Goal: Use online tool/utility: Utilize a website feature to perform a specific function

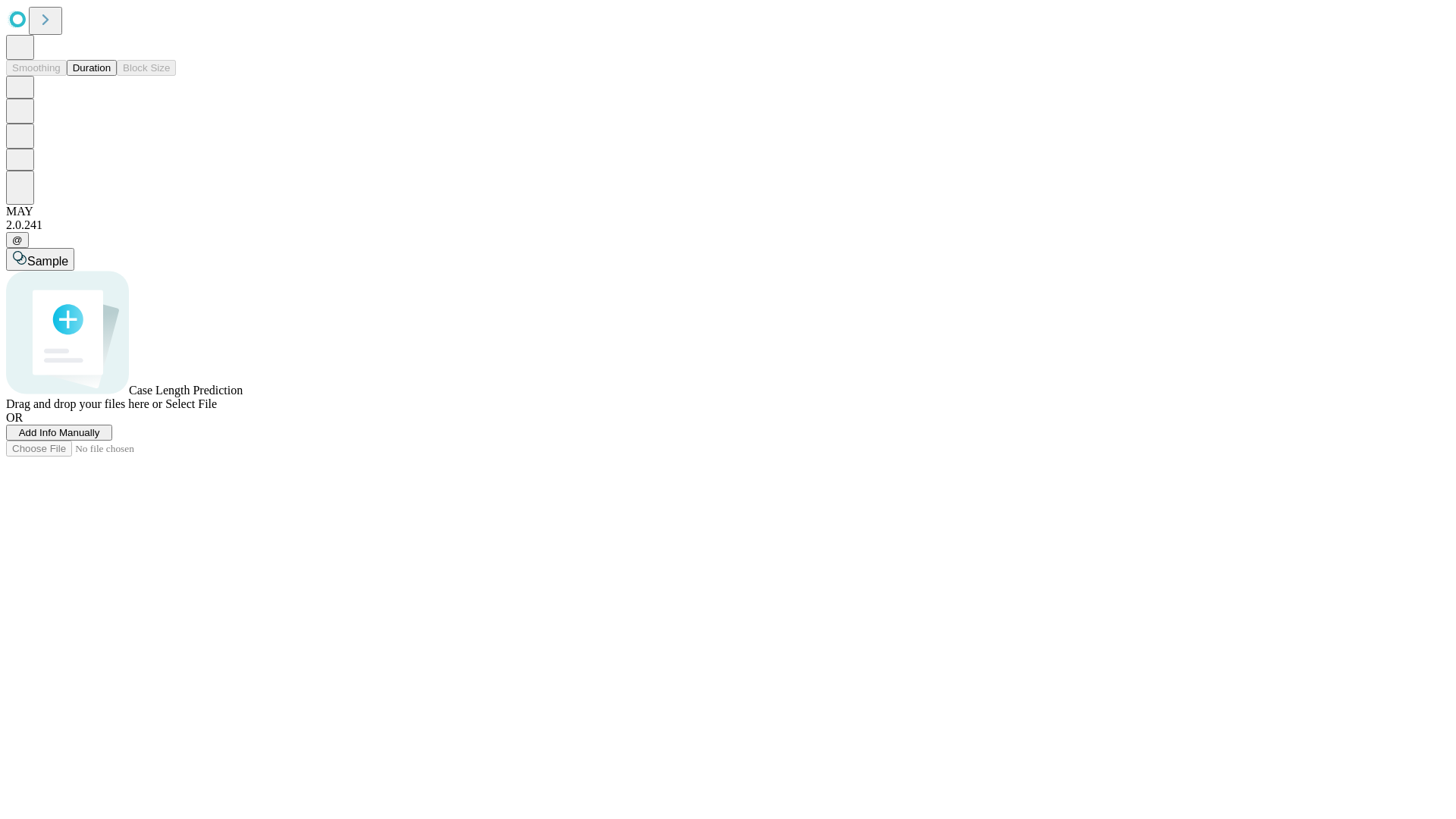
click at [110, 76] on button "Duration" at bounding box center [92, 67] width 50 height 16
click at [100, 439] on span "Add Info Manually" at bounding box center [59, 432] width 81 height 11
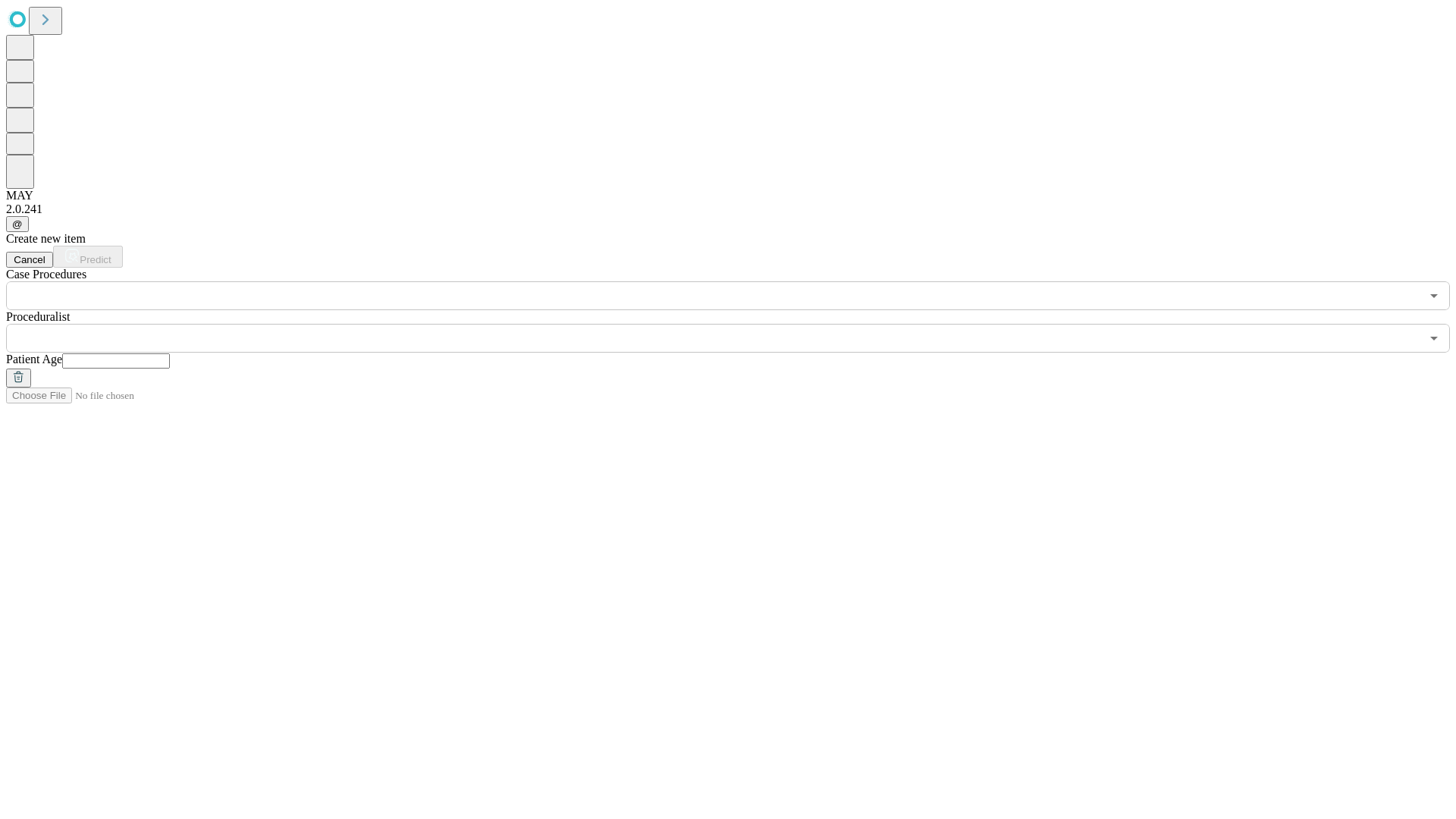
click at [170, 354] on input "text" at bounding box center [116, 361] width 108 height 15
type input "**"
click at [739, 324] on input "text" at bounding box center [713, 338] width 1414 height 29
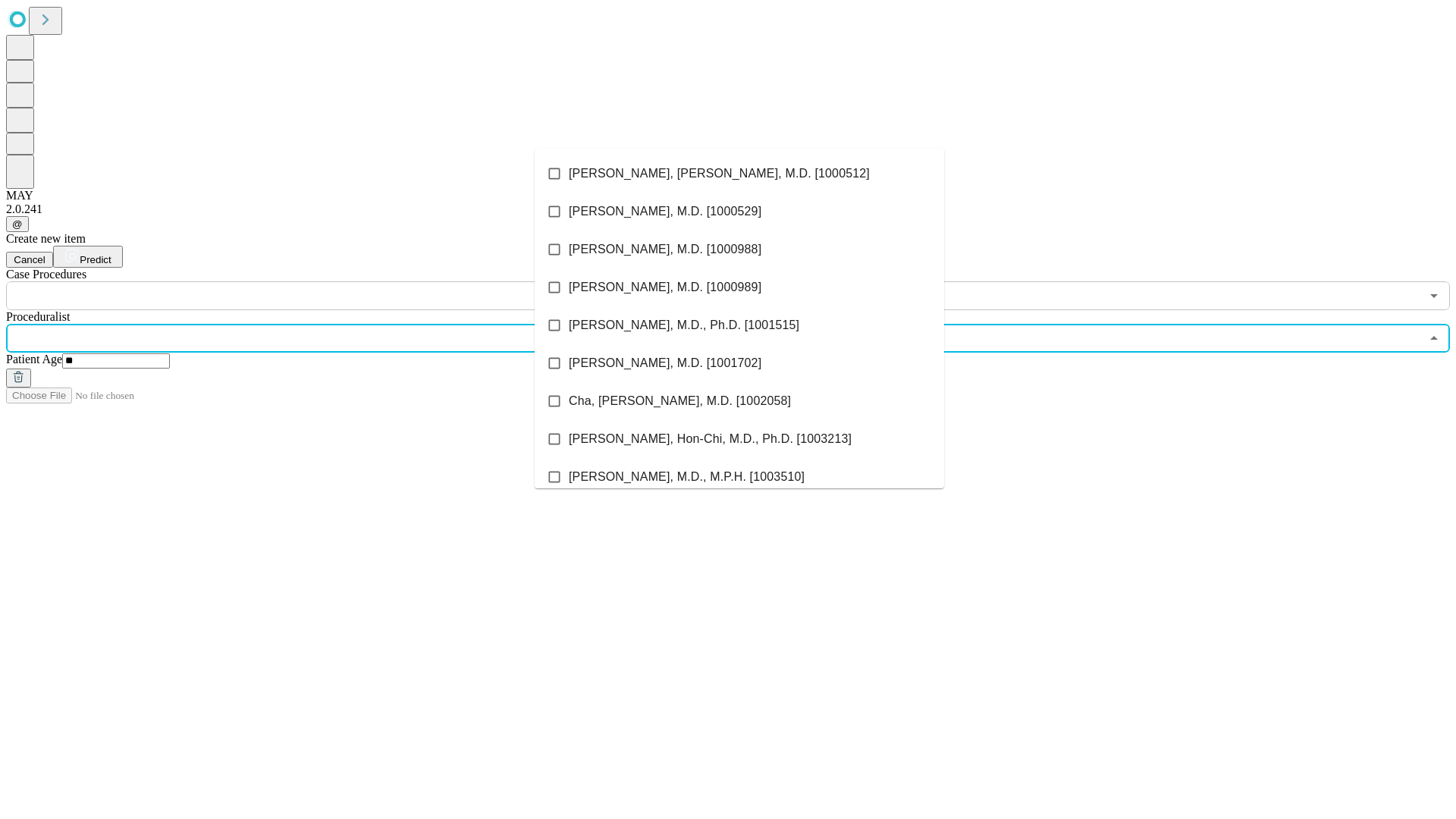
click at [739, 173] on li "[PERSON_NAME], [PERSON_NAME], M.D. [1000512]" at bounding box center [739, 173] width 410 height 38
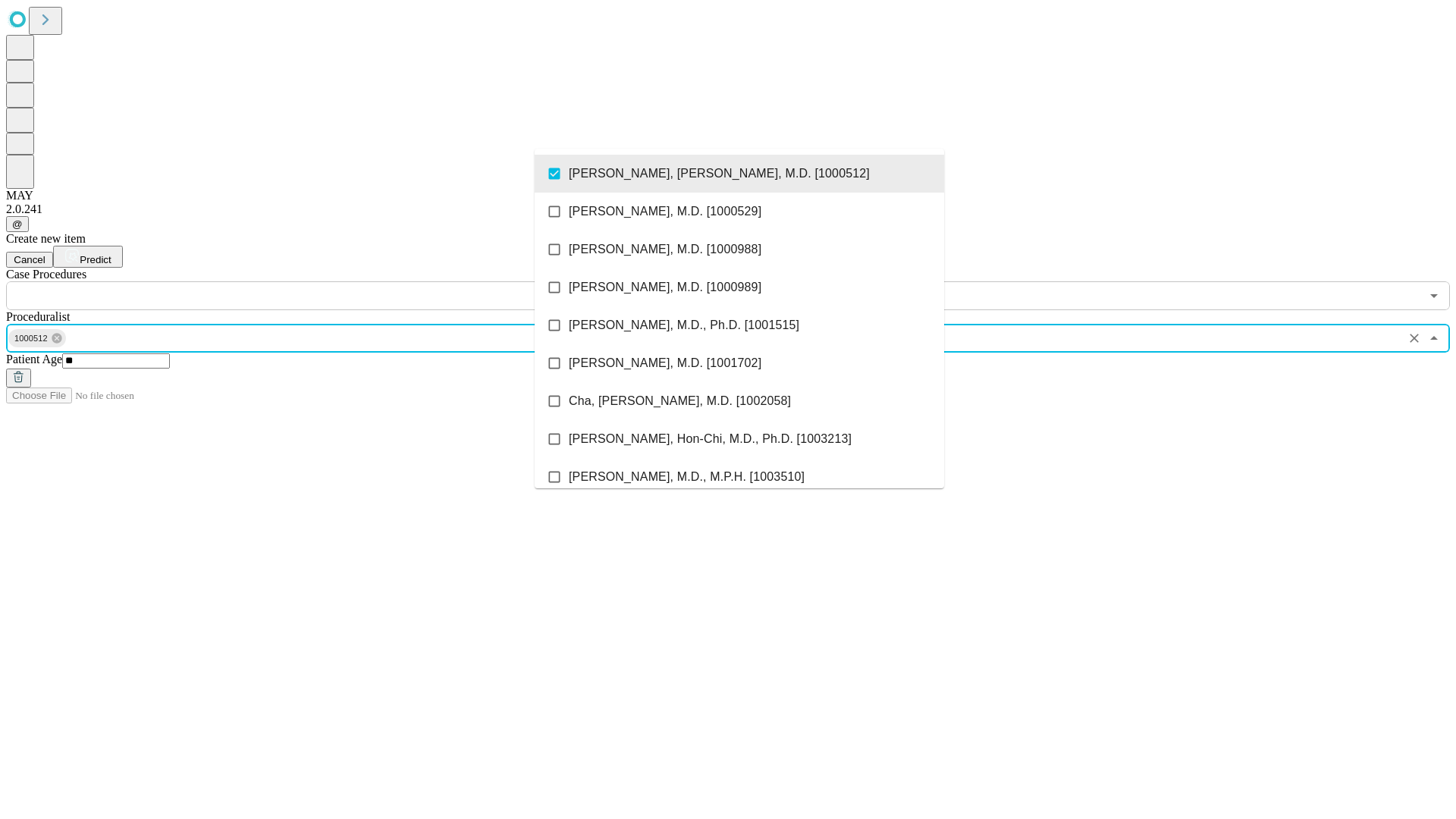
click at [319, 282] on input "text" at bounding box center [713, 296] width 1414 height 29
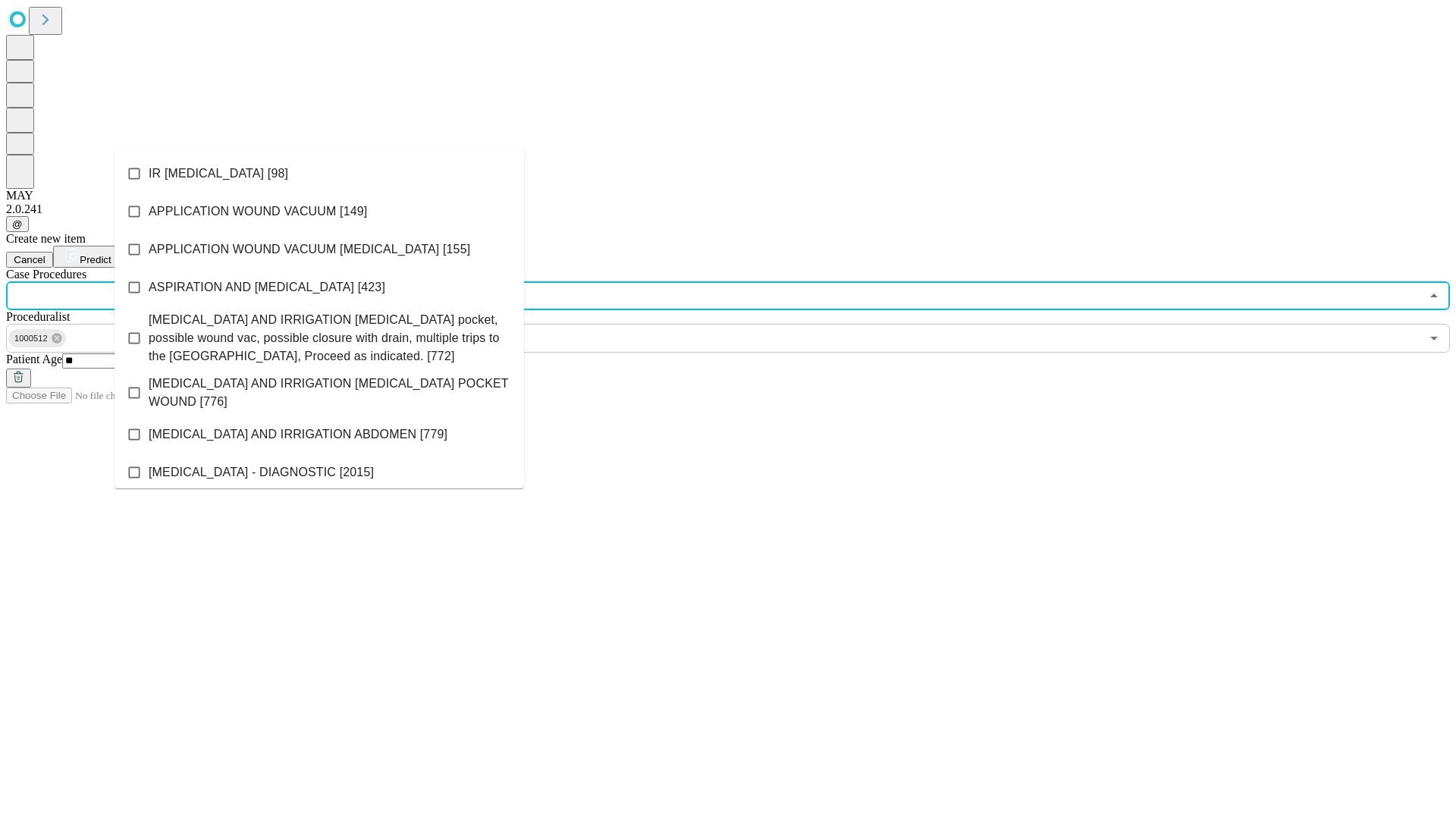
click at [320, 173] on li "IR [MEDICAL_DATA] [98]" at bounding box center [320, 173] width 410 height 38
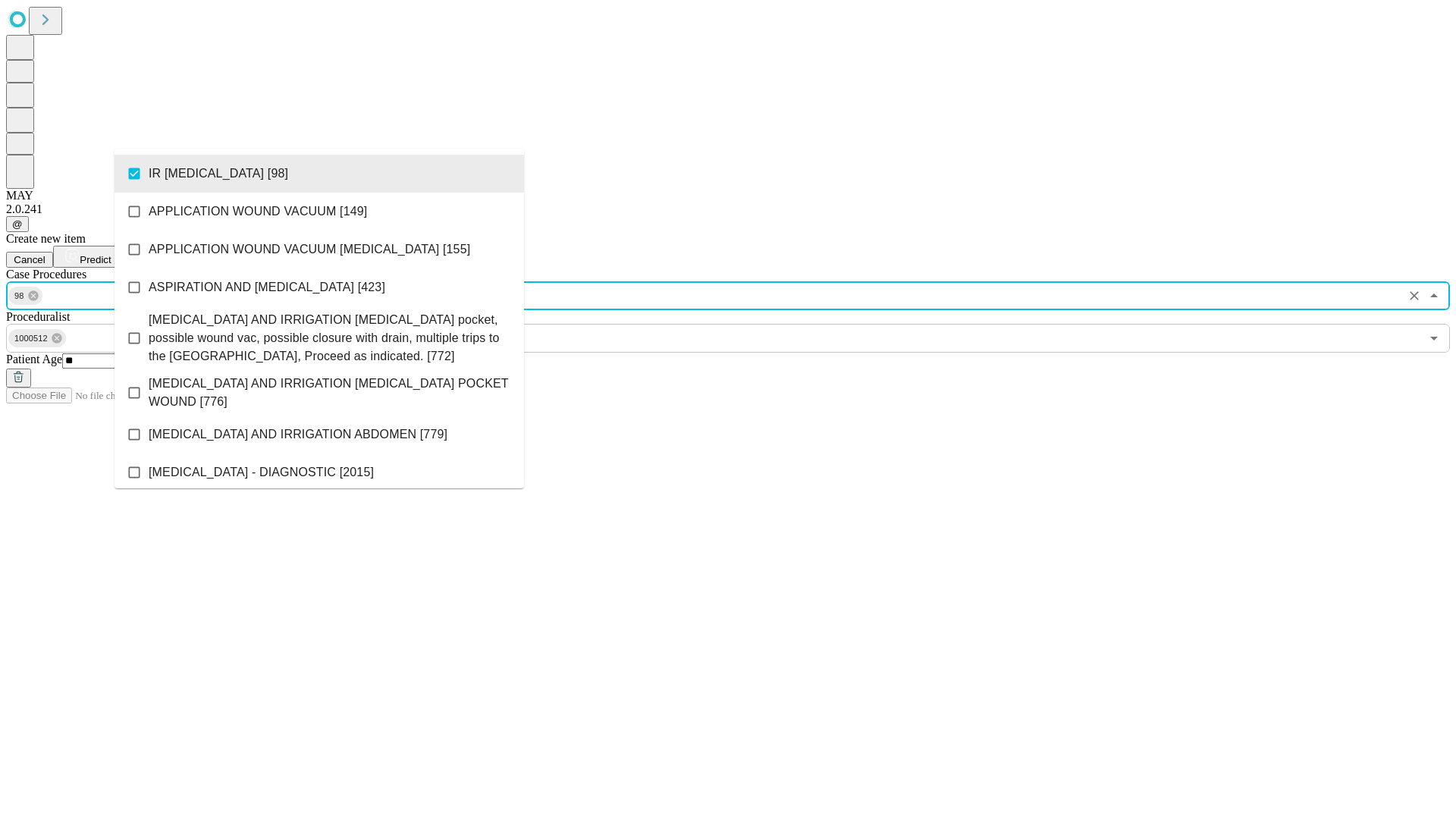
click at [110, 254] on span "Predict" at bounding box center [95, 259] width 31 height 11
